Goal: Information Seeking & Learning: Learn about a topic

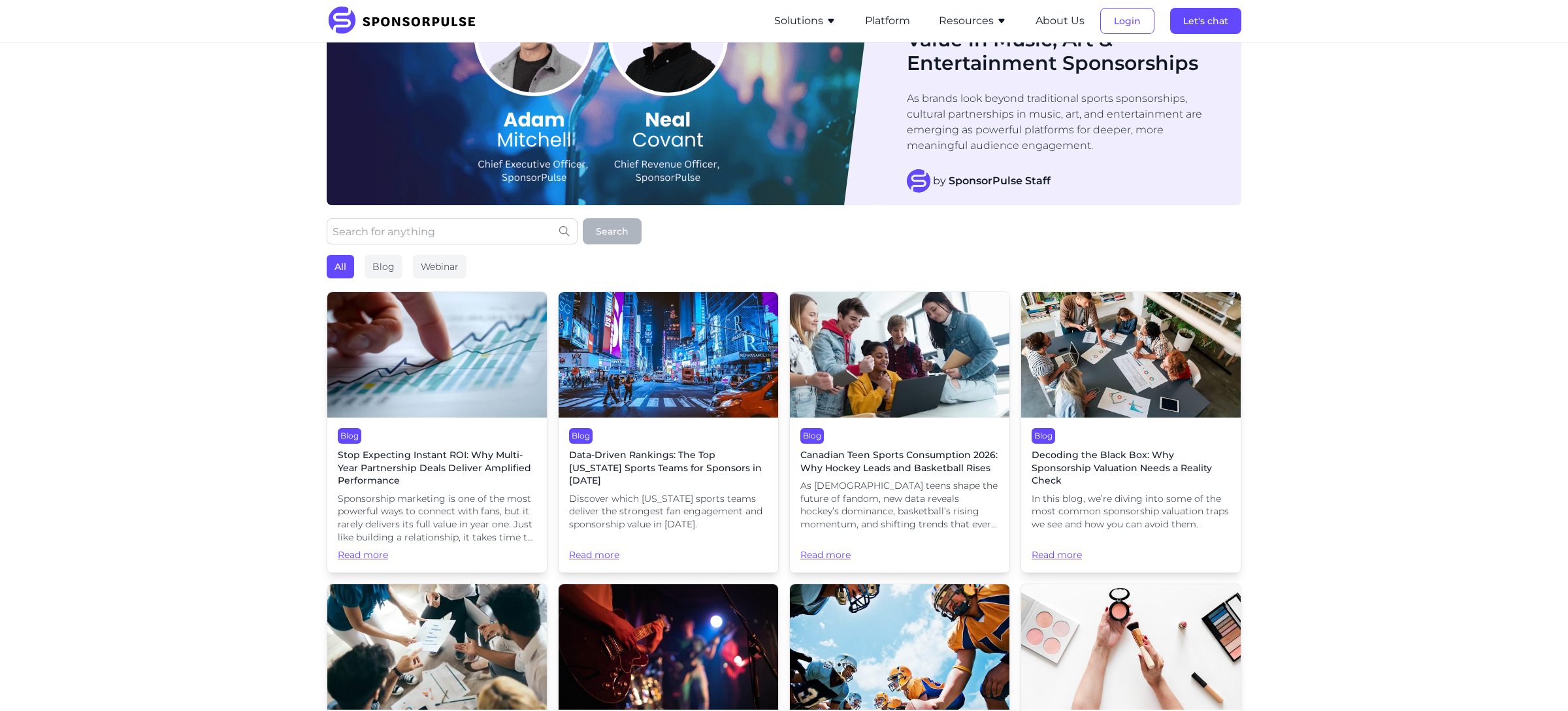
click at [426, 24] on img at bounding box center [406, 21] width 159 height 29
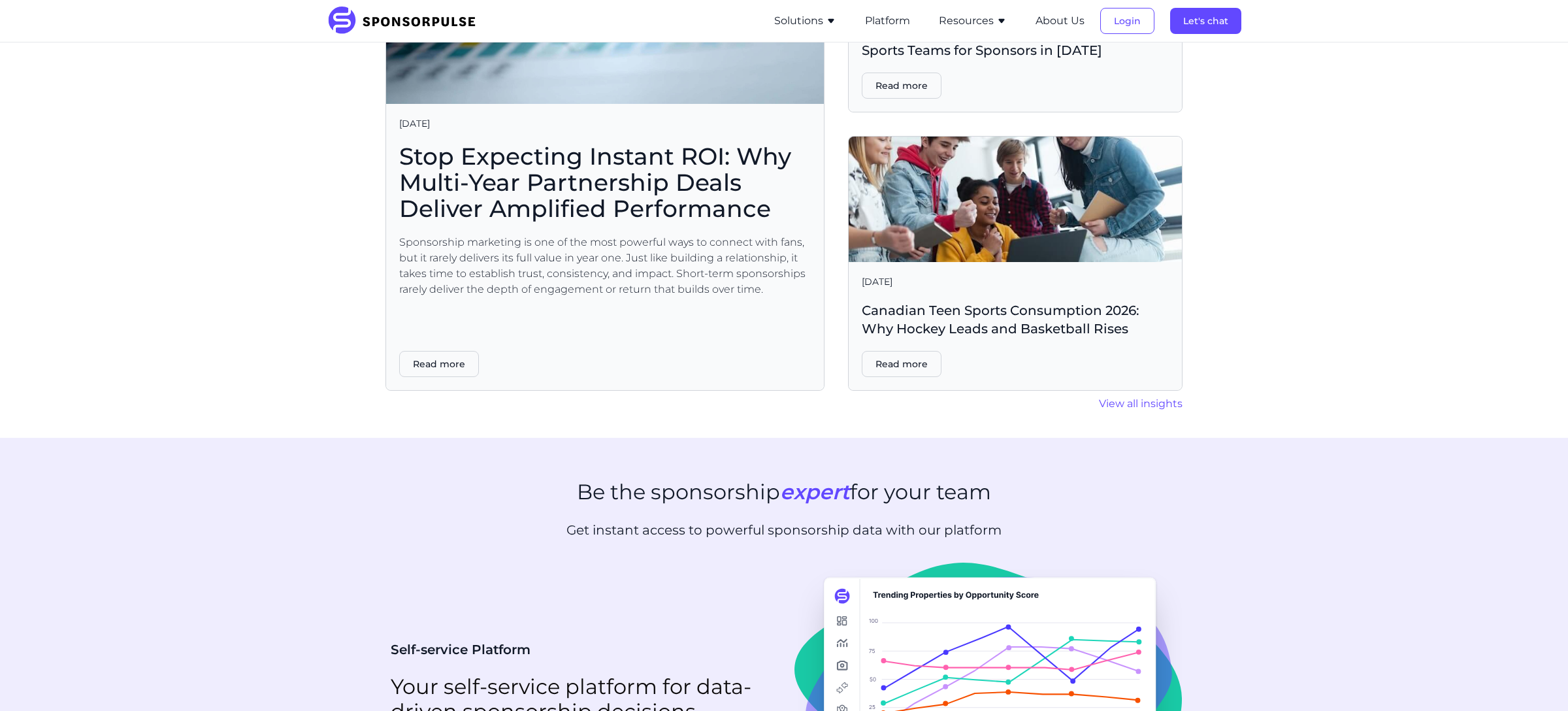
scroll to position [2740, 0]
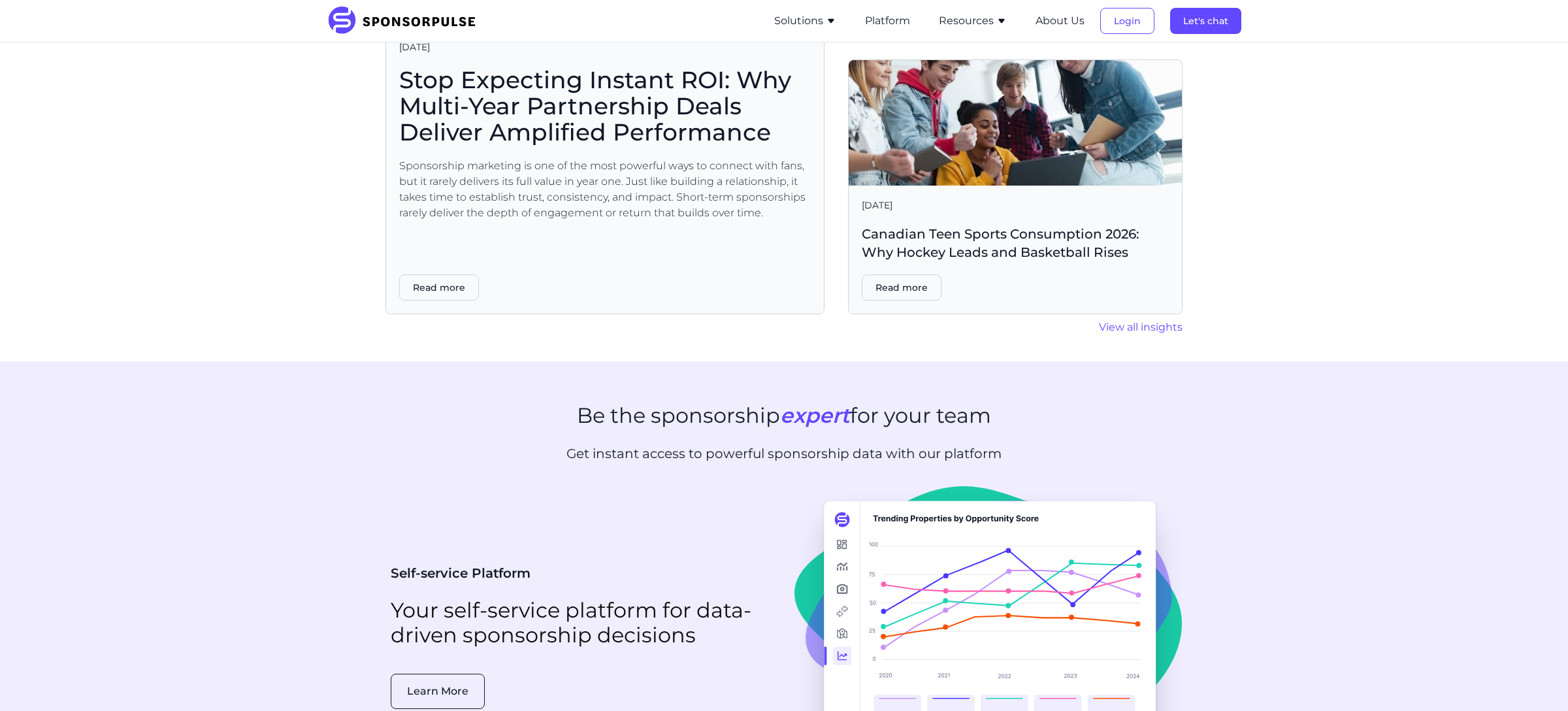
click at [796, 26] on button "Solutions" at bounding box center [805, 21] width 62 height 16
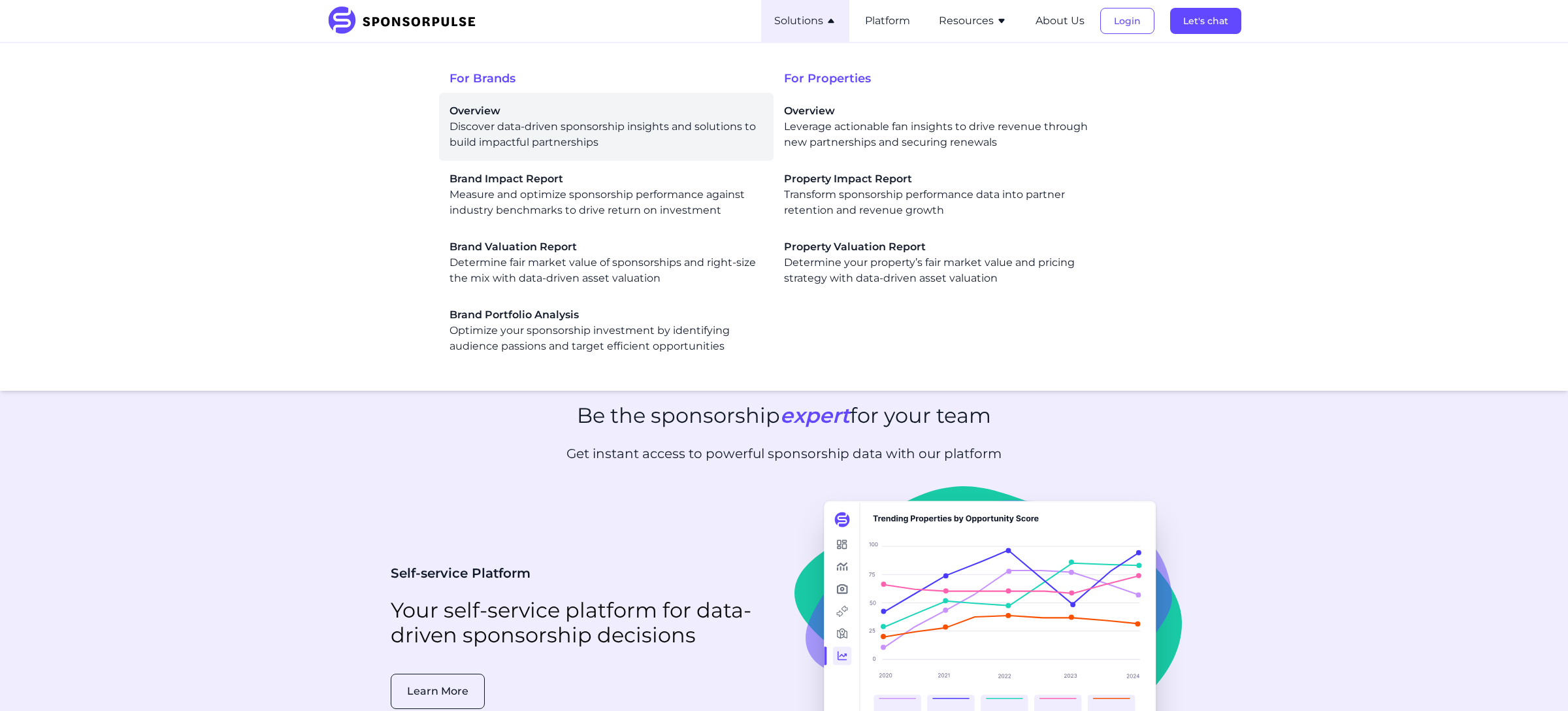
click at [652, 131] on div "Overview Discover data-driven sponsorship insights and solutions to build impac…" at bounding box center [606, 127] width 313 height 47
